Goal: Information Seeking & Learning: Learn about a topic

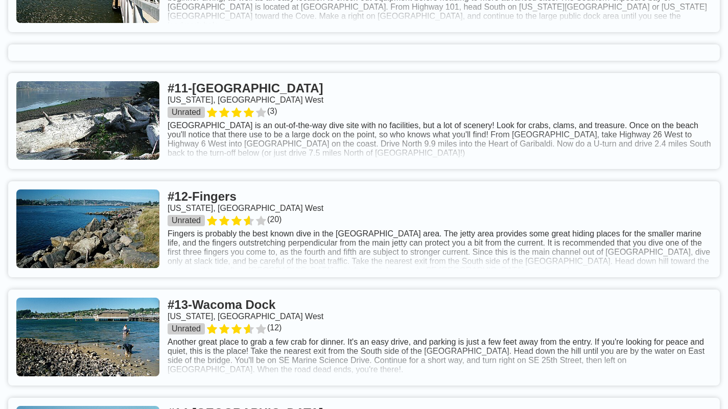
scroll to position [1531, 0]
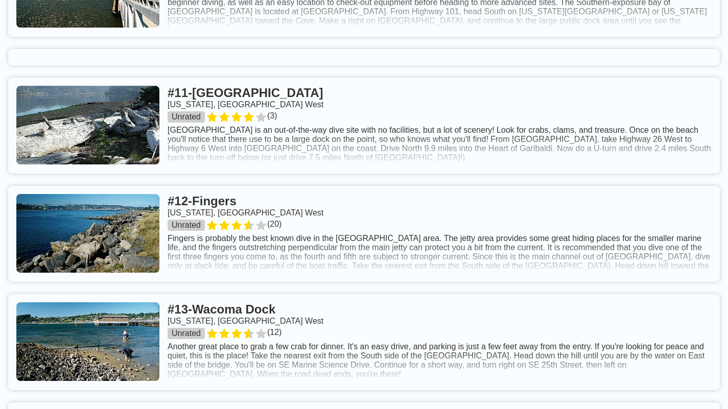
click at [654, 137] on link at bounding box center [364, 126] width 712 height 96
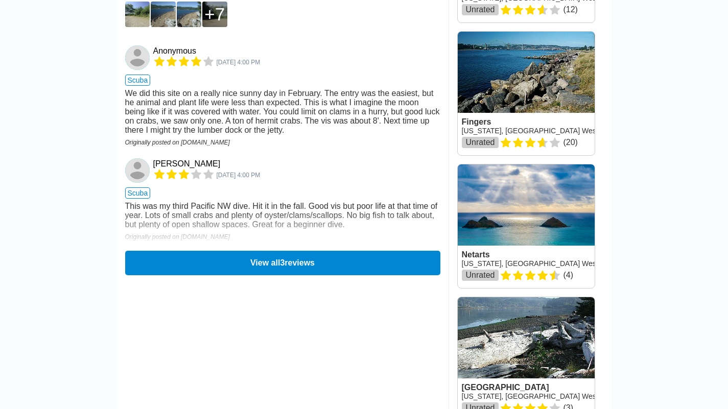
scroll to position [808, 0]
click at [155, 257] on button "View all 3 reviews" at bounding box center [282, 262] width 321 height 25
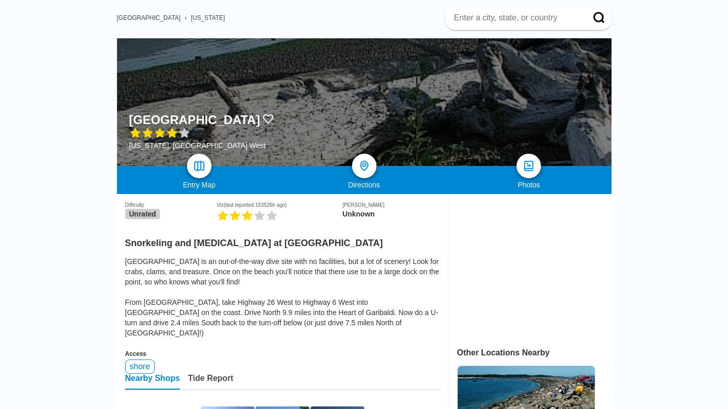
scroll to position [0, 0]
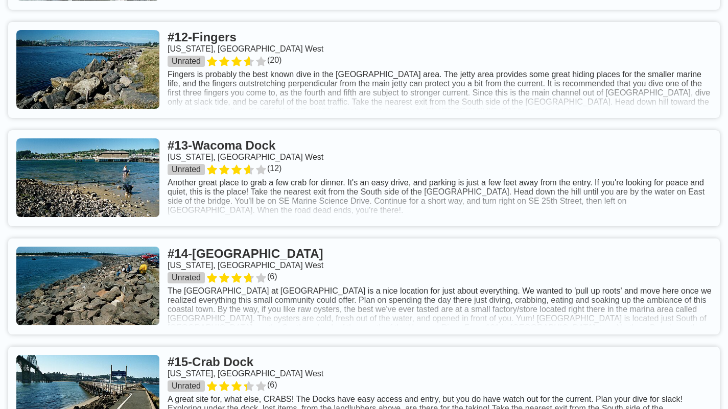
scroll to position [1694, 0]
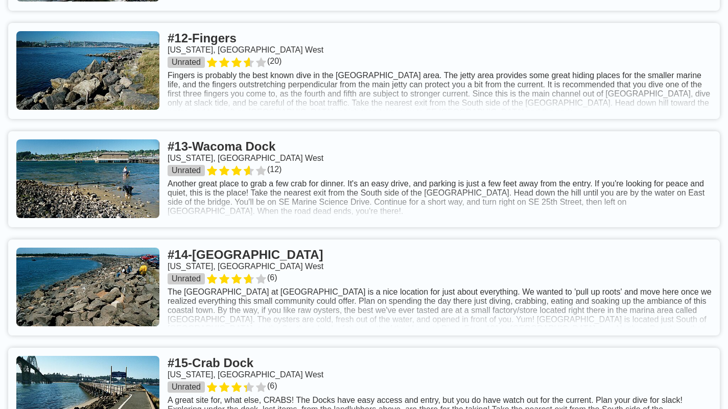
click at [651, 185] on link at bounding box center [364, 179] width 712 height 96
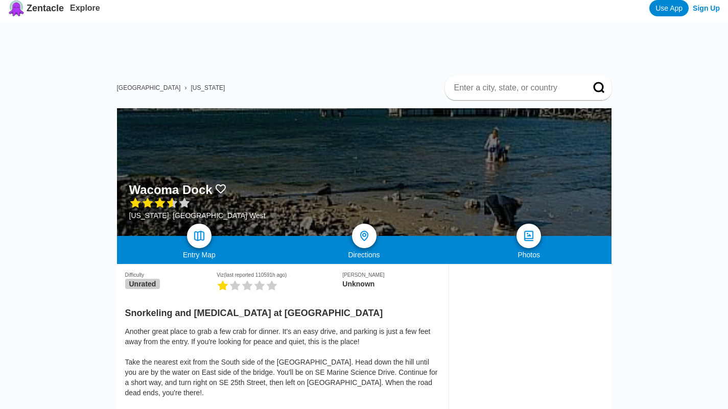
scroll to position [10, 0]
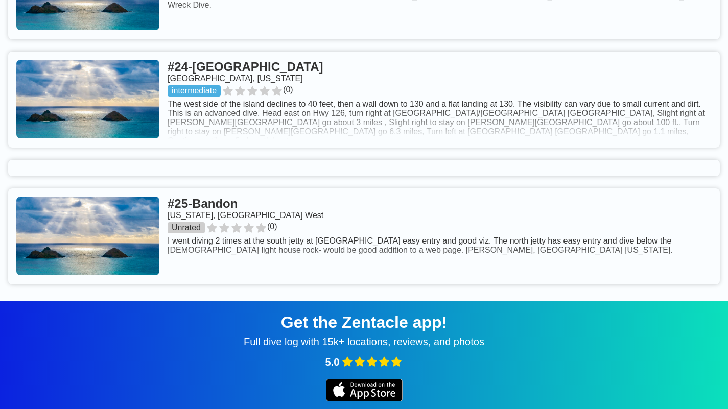
scroll to position [2994, 0]
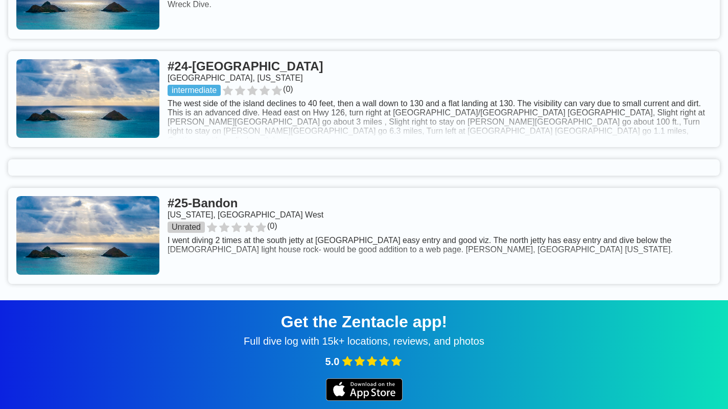
click at [639, 230] on link at bounding box center [364, 236] width 712 height 96
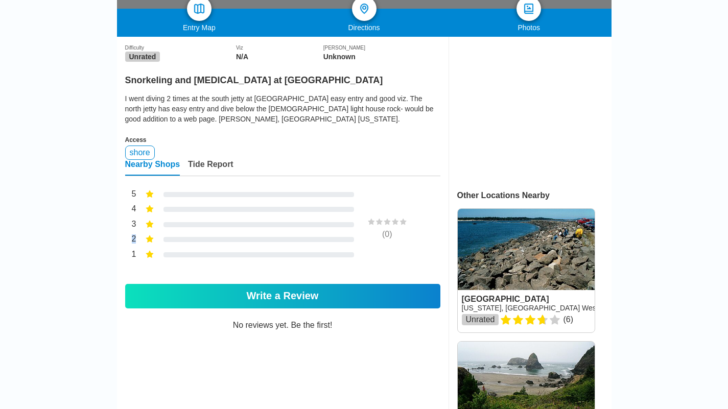
scroll to position [233, 0]
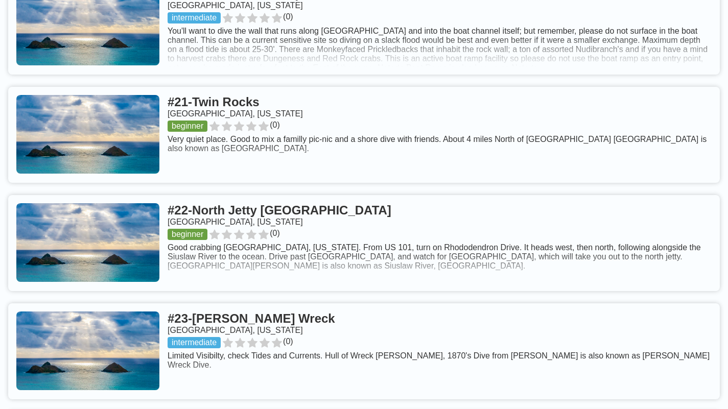
scroll to position [2629, 0]
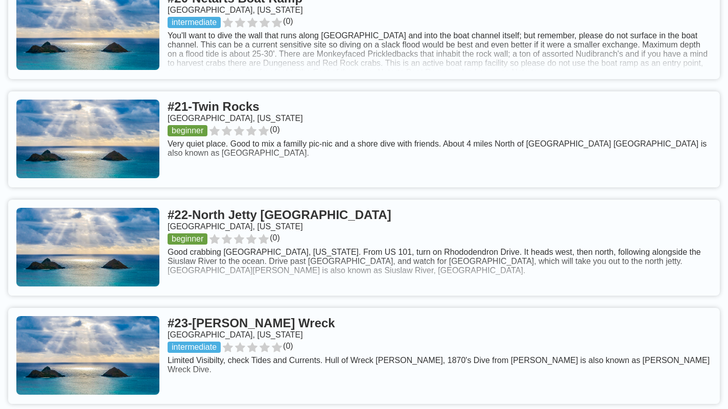
click at [108, 225] on link at bounding box center [364, 248] width 712 height 96
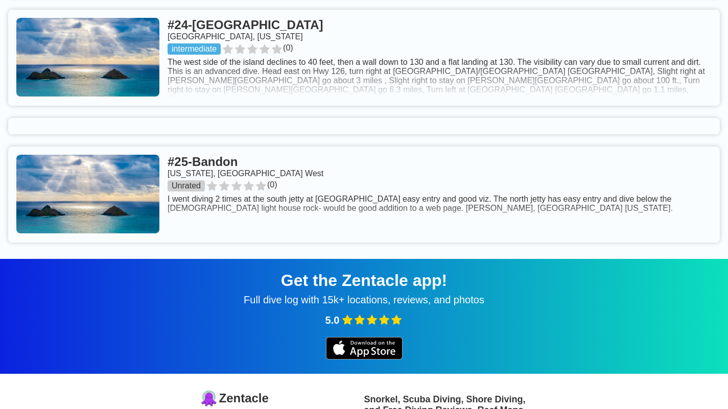
scroll to position [3035, 0]
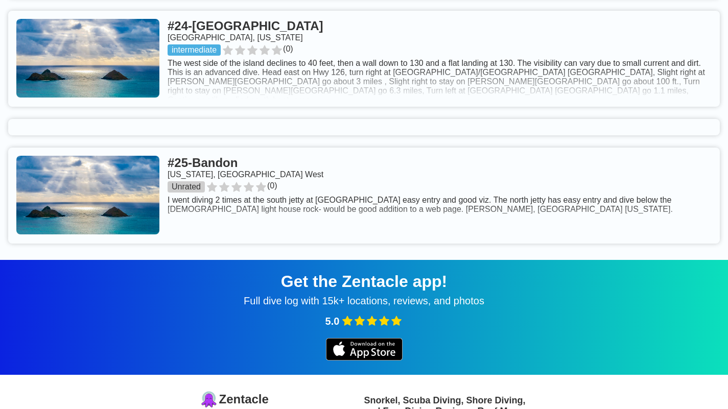
click at [652, 185] on link at bounding box center [364, 196] width 712 height 96
